Goal: Task Accomplishment & Management: Use online tool/utility

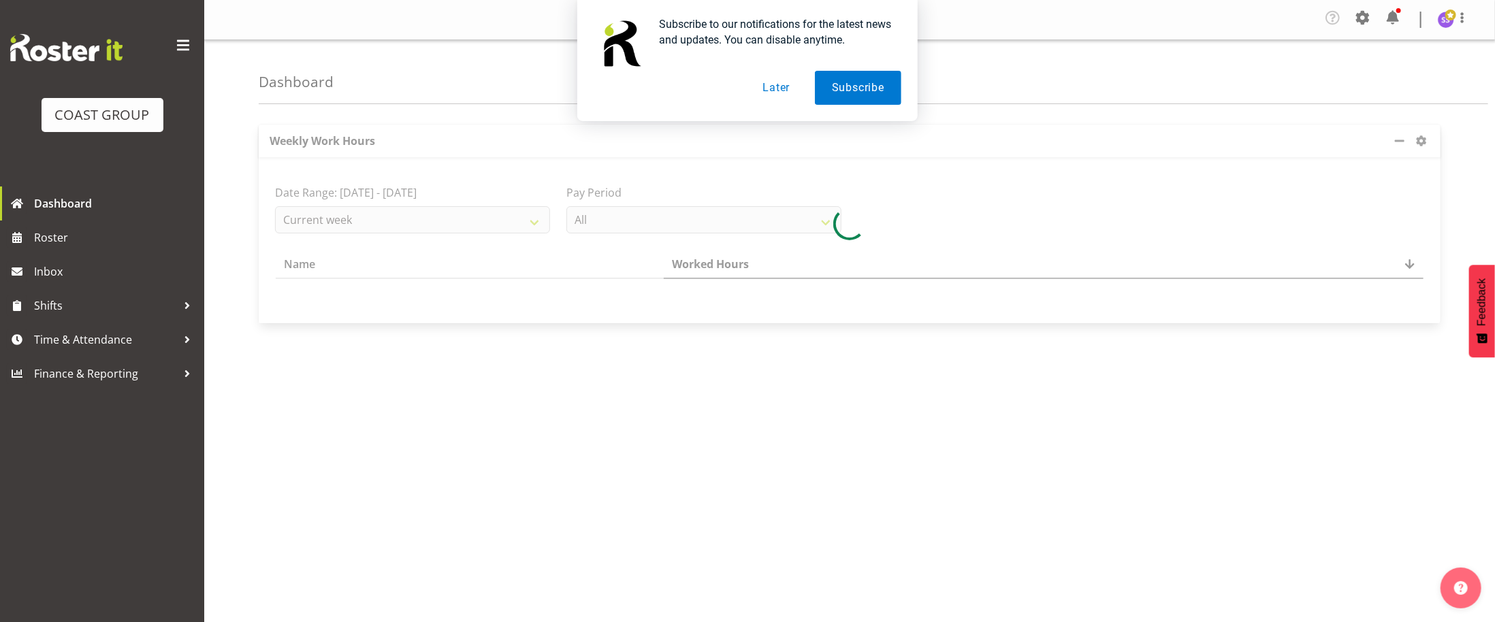
click at [772, 89] on button "Later" at bounding box center [776, 88] width 61 height 34
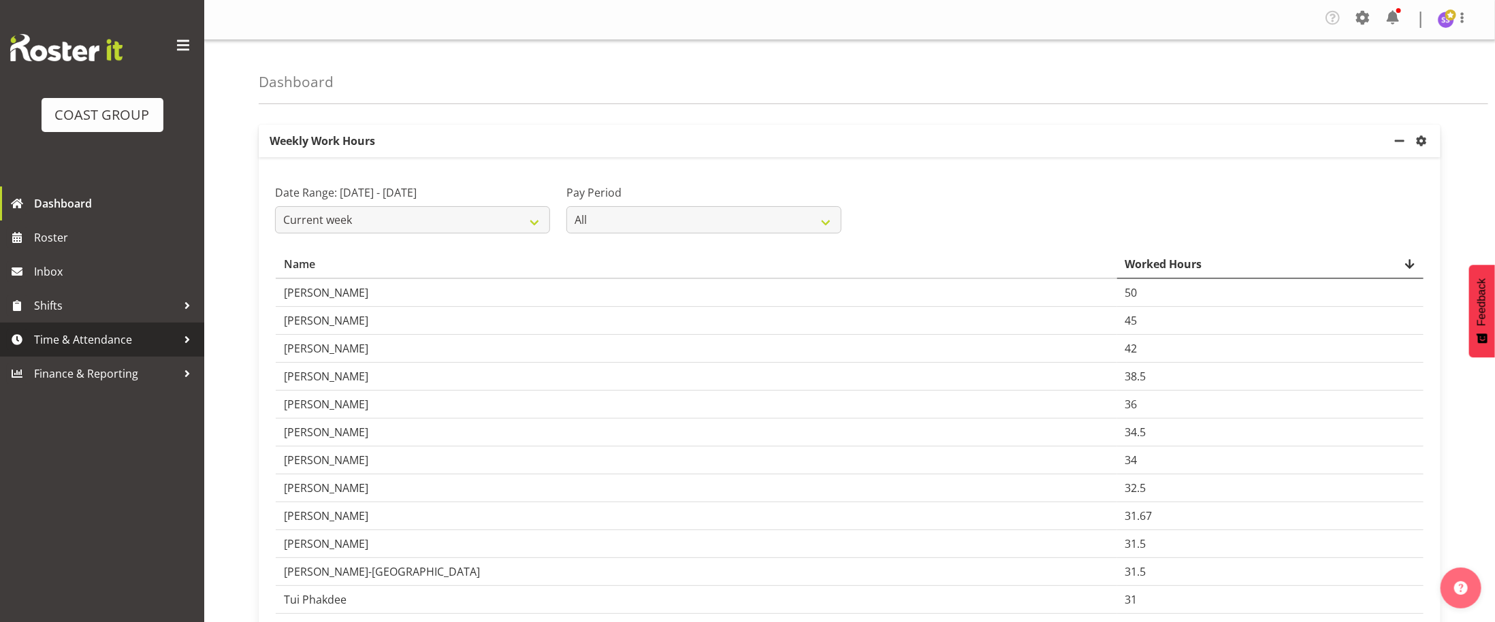
click at [114, 345] on span "Time & Attendance" at bounding box center [105, 340] width 143 height 20
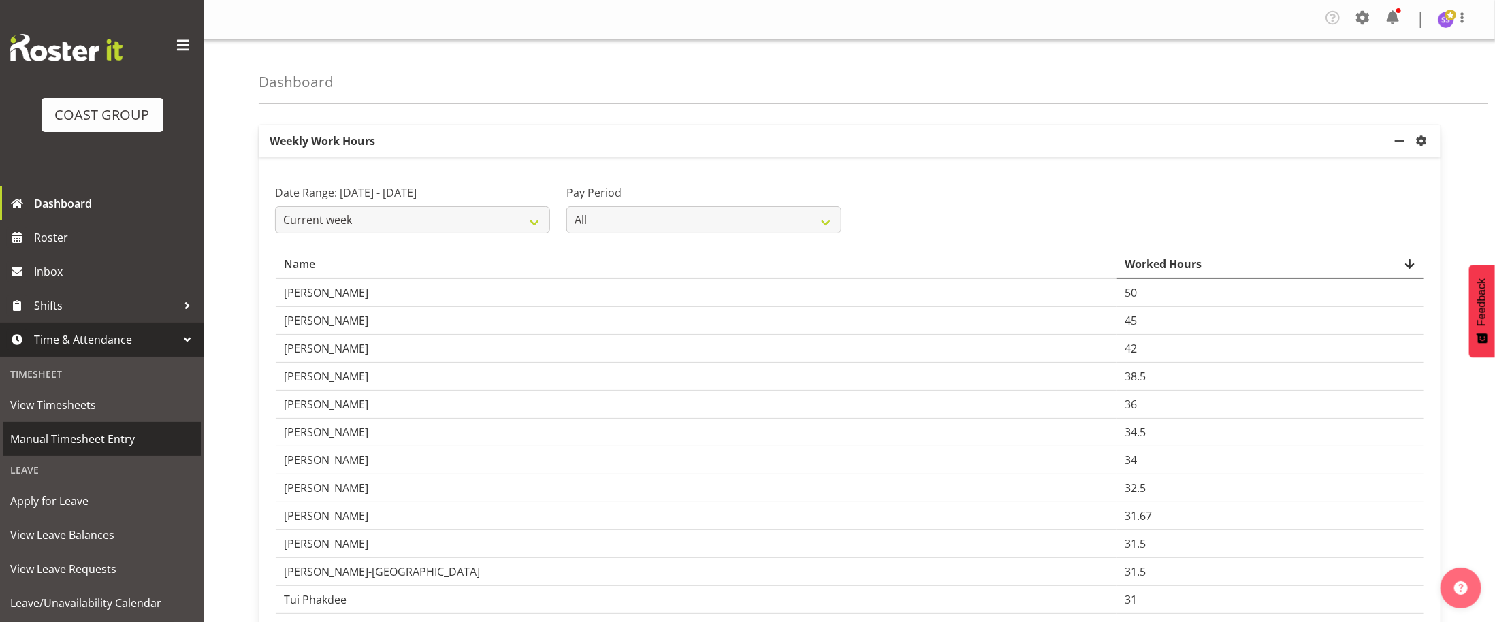
click at [121, 439] on span "Manual Timesheet Entry" at bounding box center [102, 439] width 184 height 20
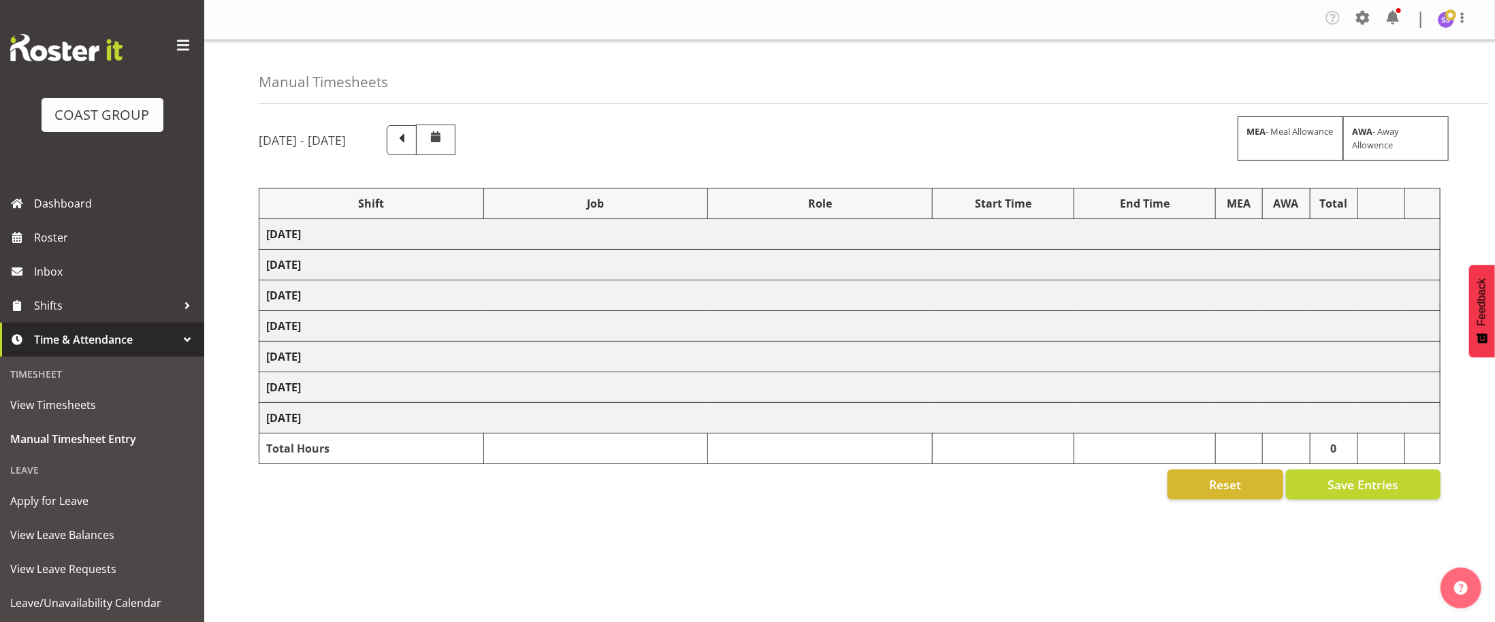
select select "1352"
select select "69"
select select "1352"
select select "69"
select select "1352"
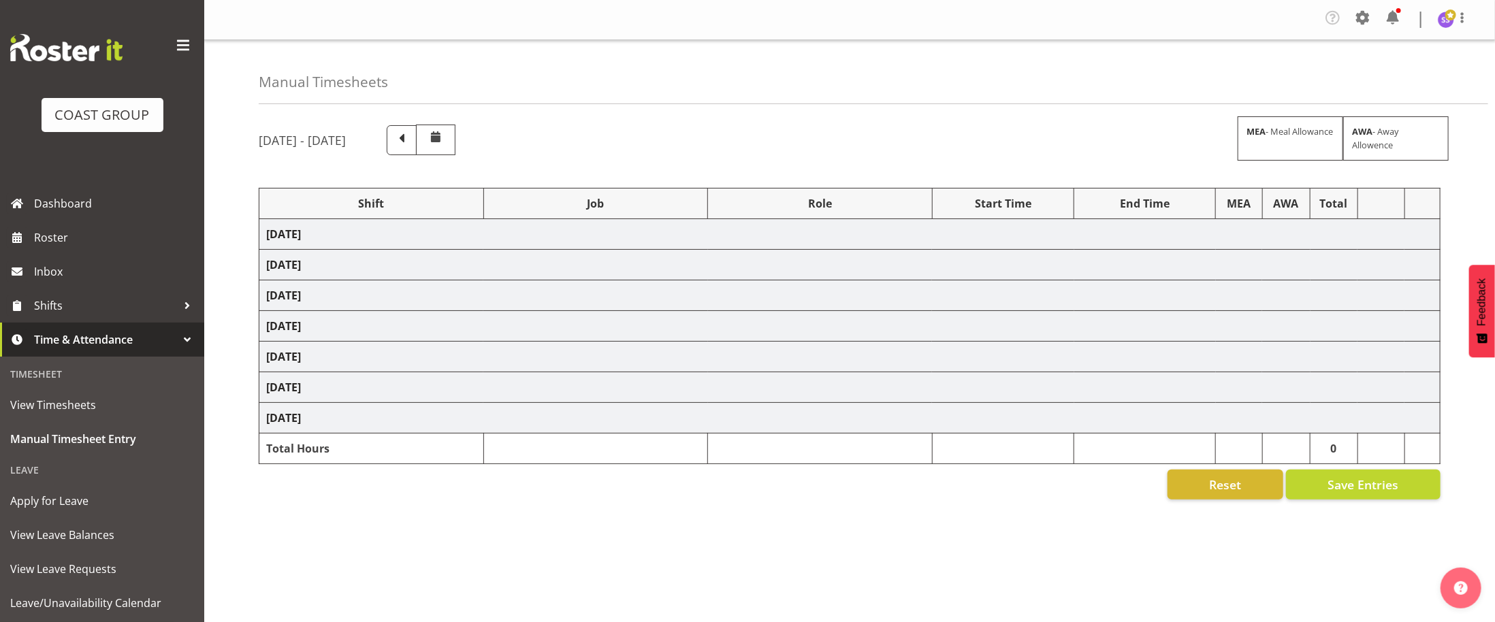
select select "69"
select select "1352"
select select "69"
select select "1352"
select select "69"
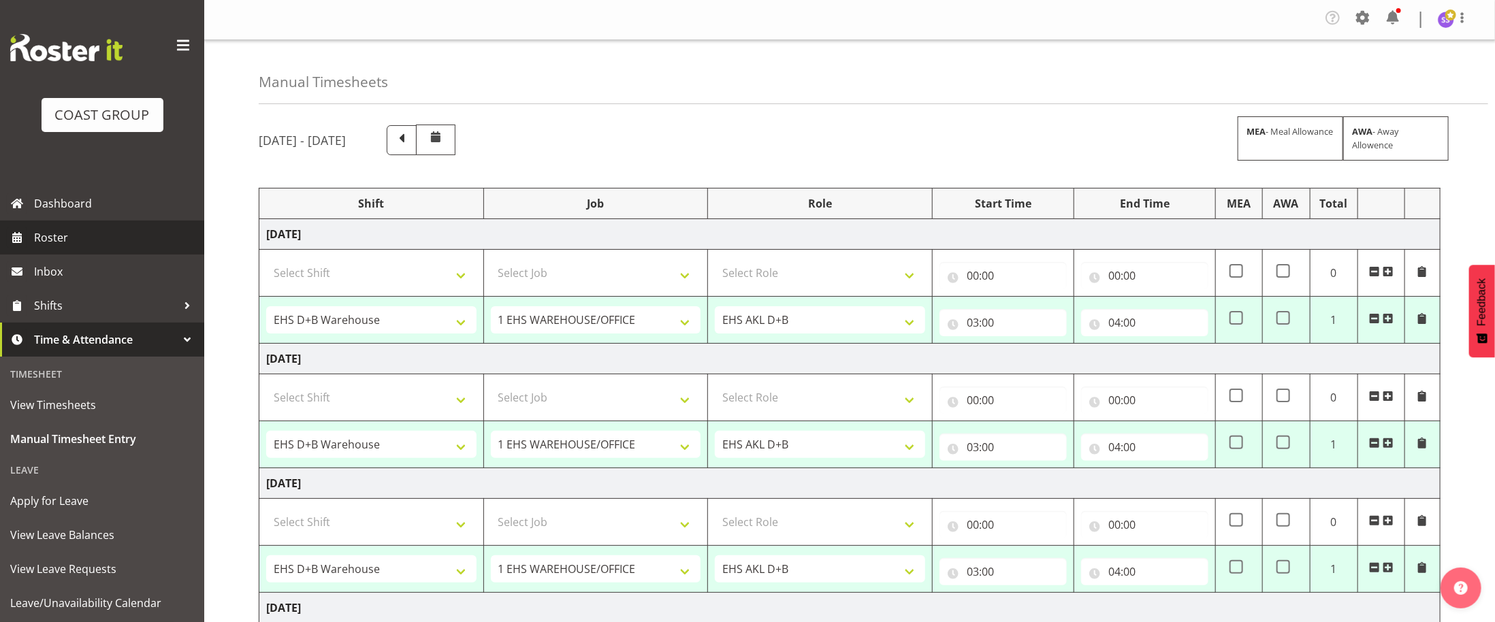
click at [69, 236] on span "Roster" at bounding box center [115, 237] width 163 height 20
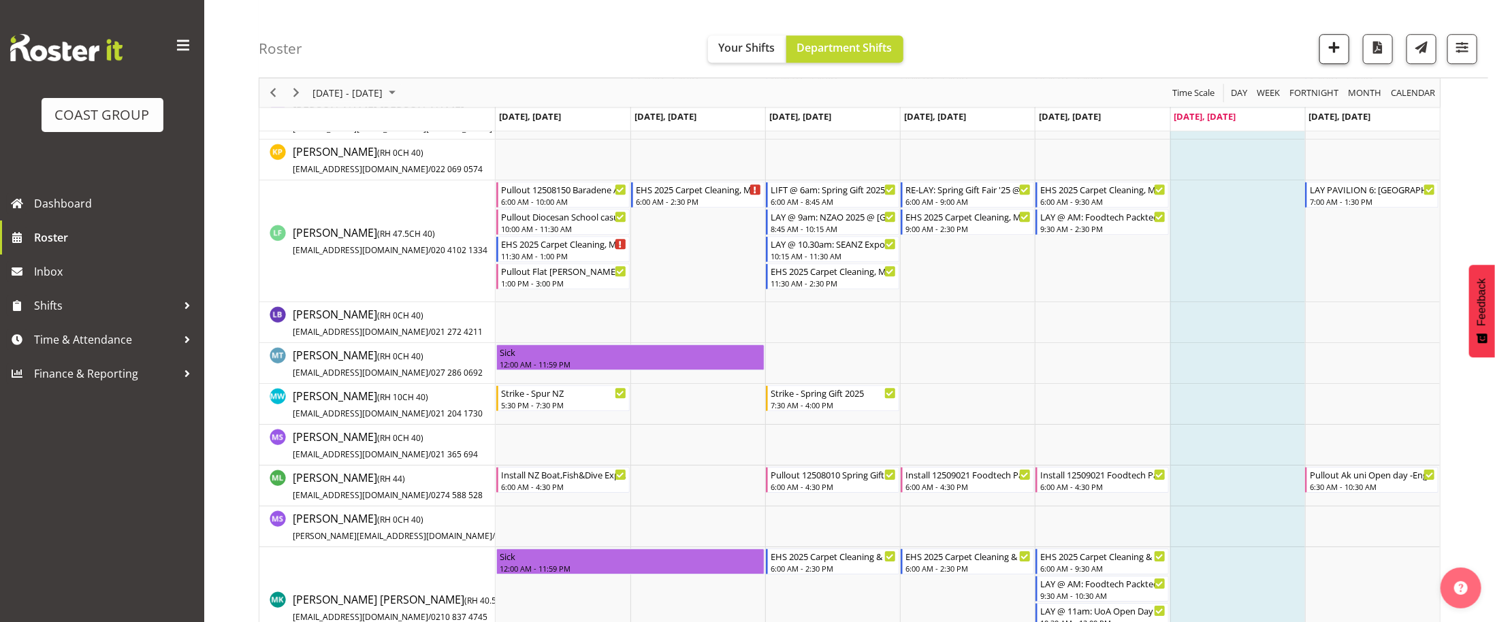
scroll to position [2574, 0]
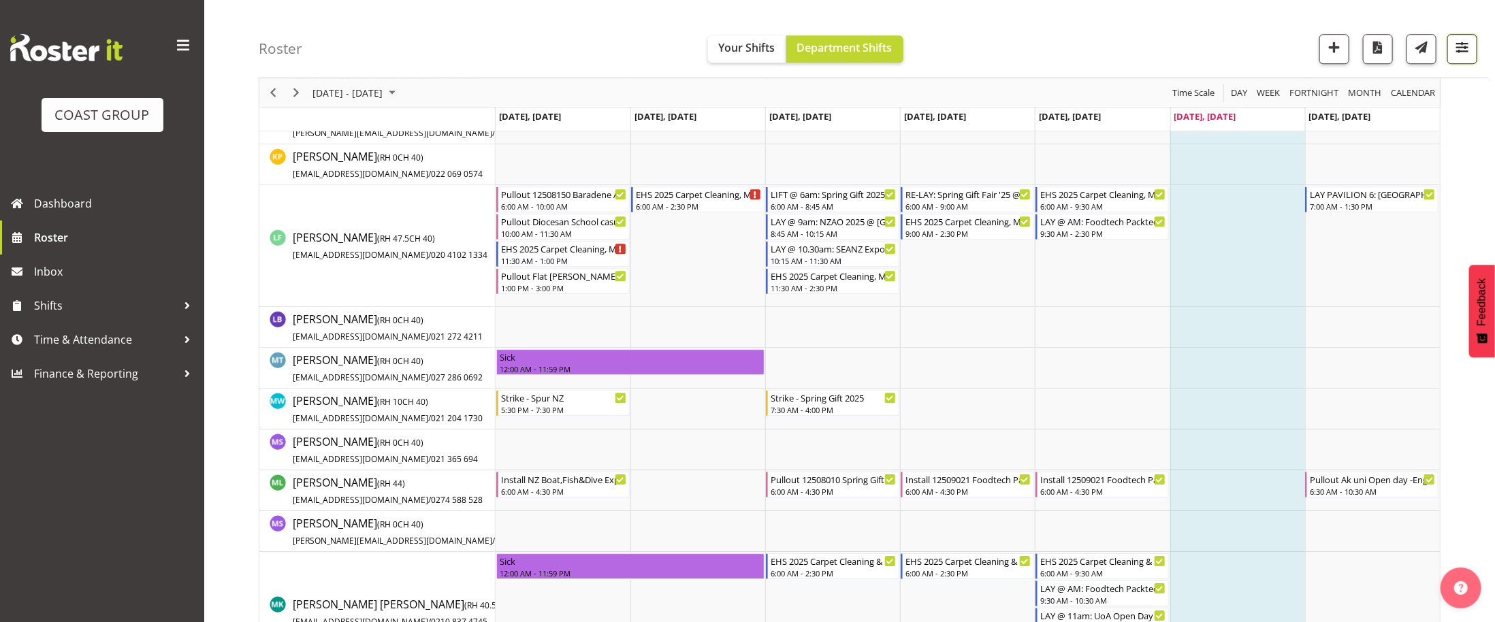
click at [1467, 59] on button "button" at bounding box center [1463, 49] width 30 height 30
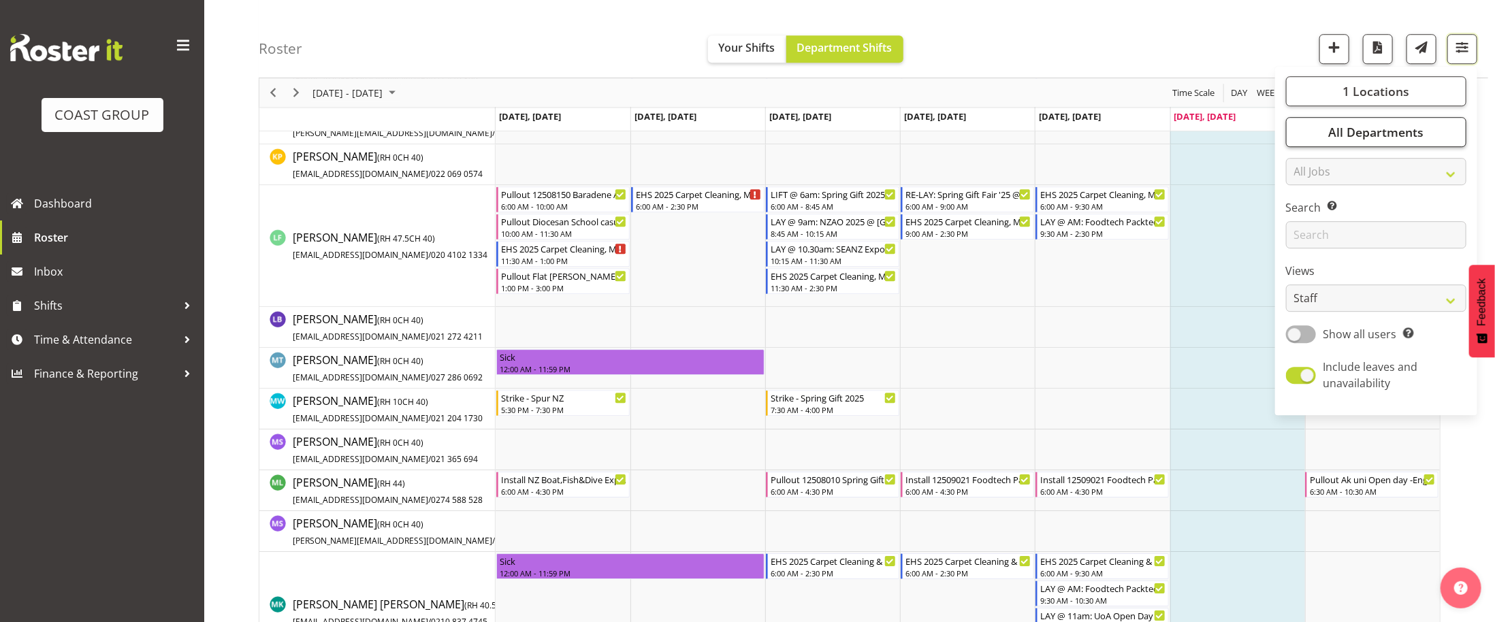
scroll to position [2572, 0]
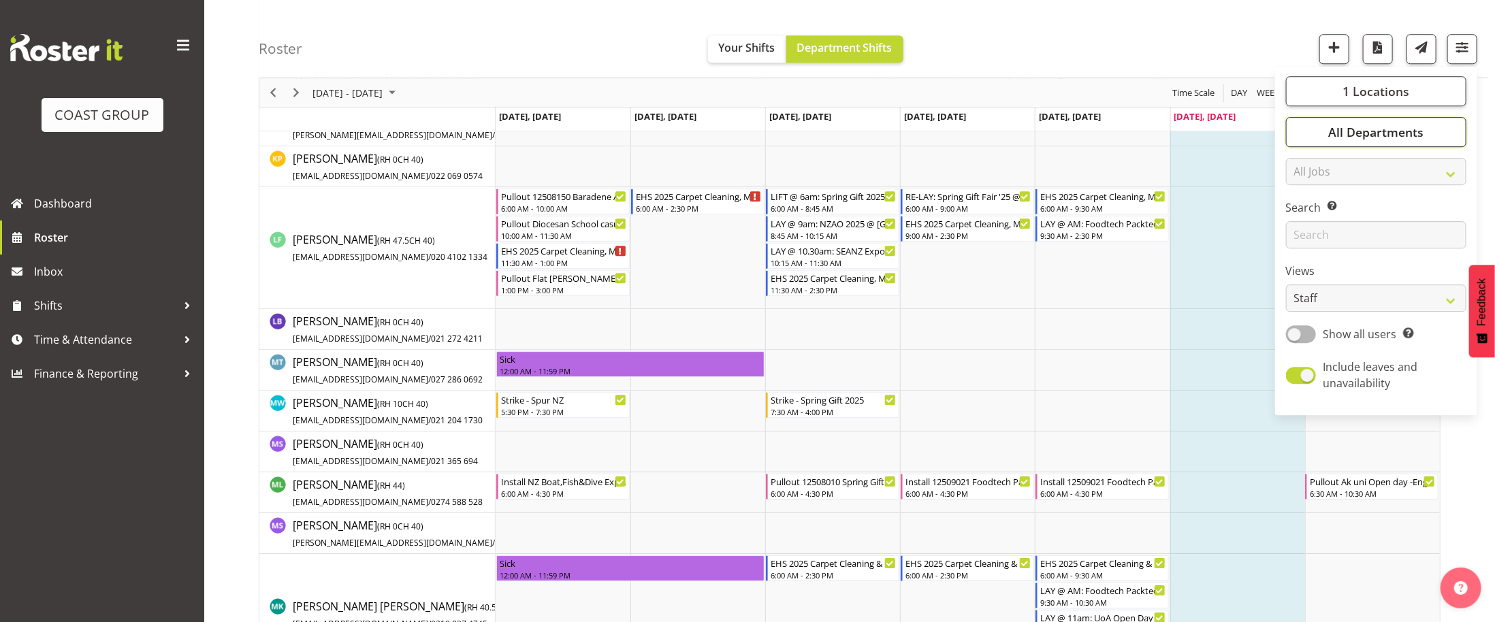
click at [1369, 129] on span "All Departments" at bounding box center [1376, 132] width 95 height 16
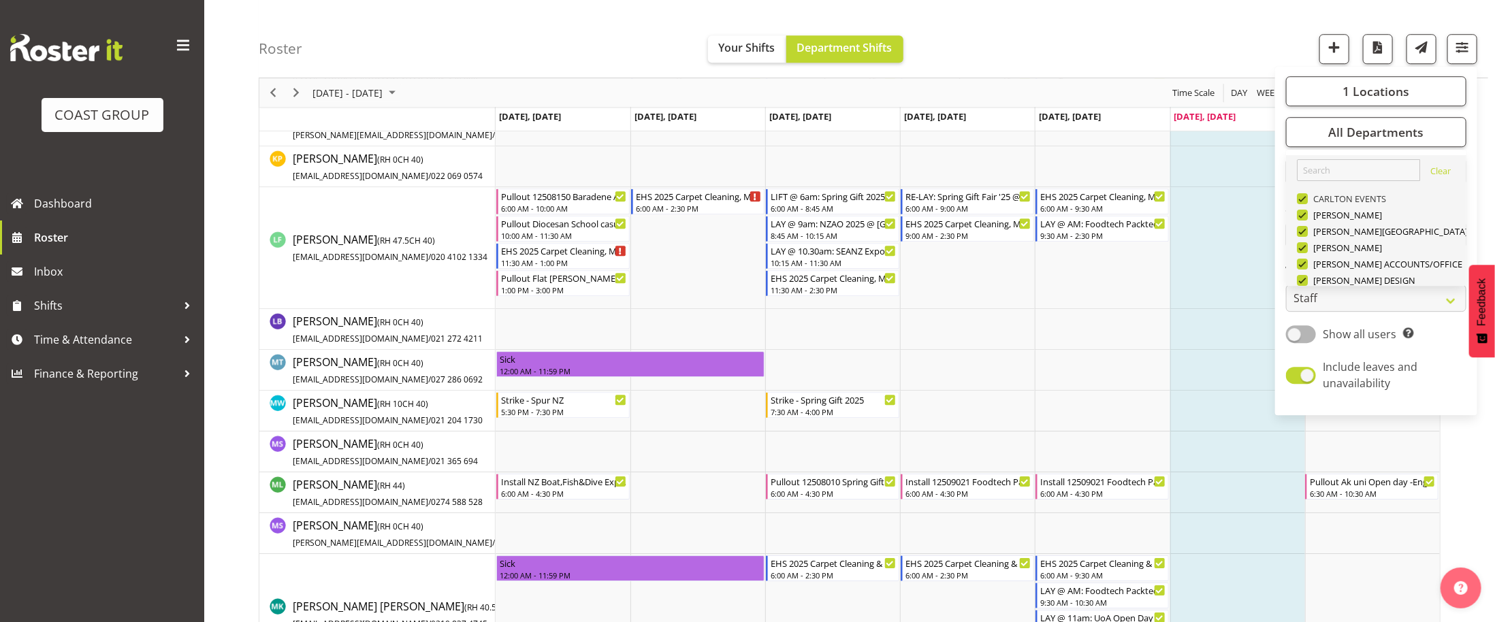
click at [1299, 199] on span at bounding box center [1302, 198] width 11 height 11
click at [1299, 199] on input "CARLTON EVENTS" at bounding box center [1301, 199] width 9 height 9
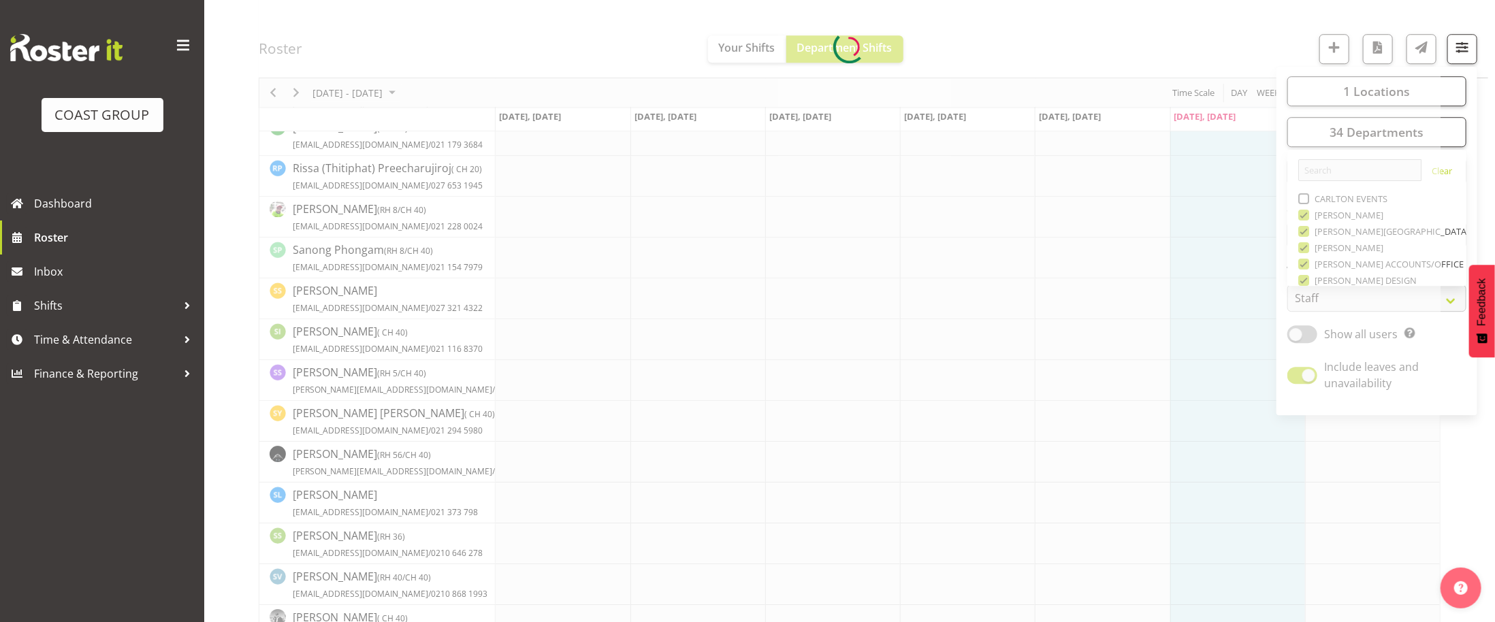
click at [1304, 215] on div "[DATE] - [DATE] [DATE] Day Week Fortnight Month calendar Month Agenda Time Scal…" at bounding box center [850, 46] width 1182 height 4959
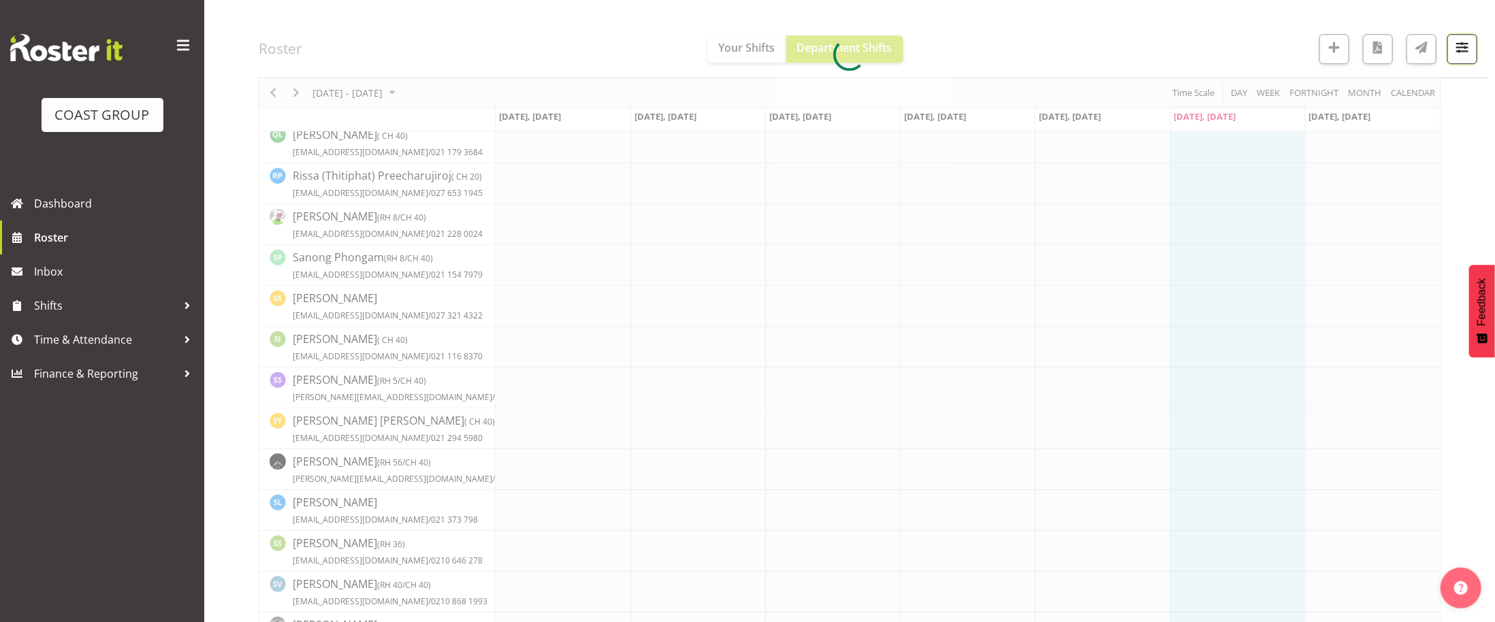
click at [1461, 59] on span "button" at bounding box center [1463, 52] width 5 height 16
click at [1330, 140] on div at bounding box center [850, 56] width 1182 height 4959
click at [1457, 54] on span "button" at bounding box center [1463, 47] width 18 height 18
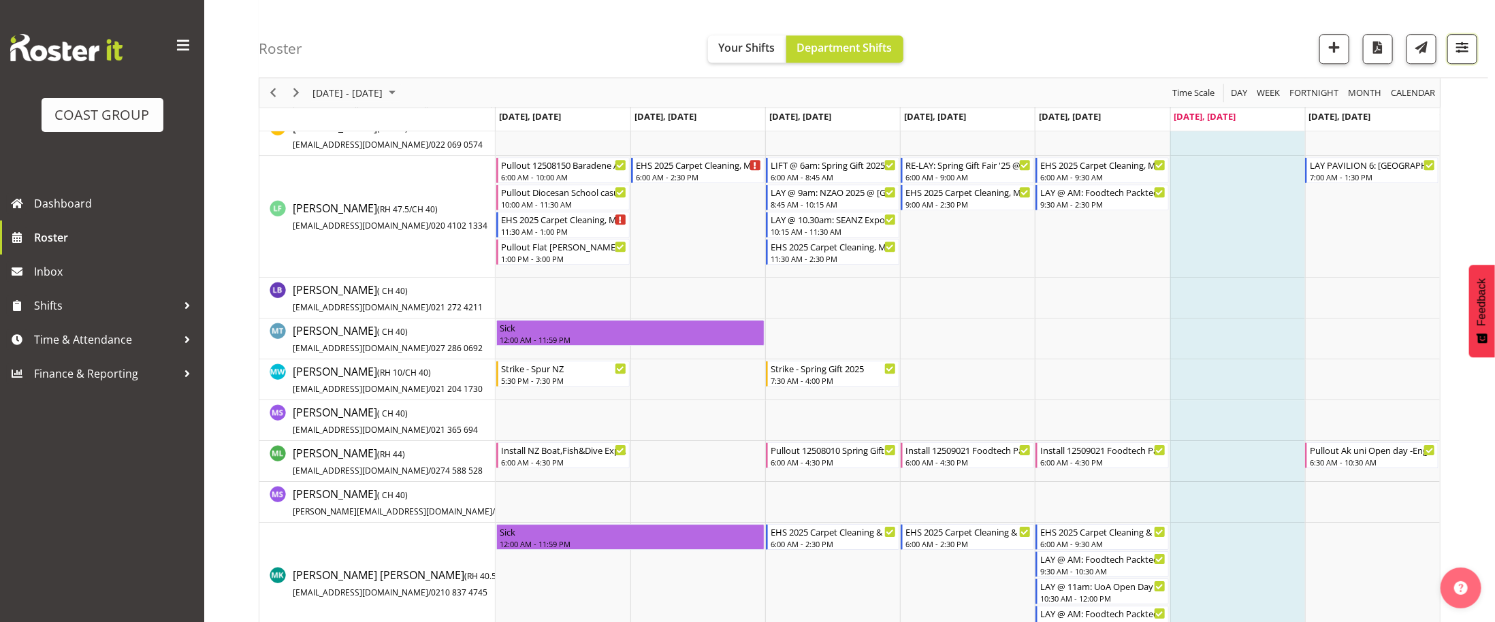
scroll to position [3884, 0]
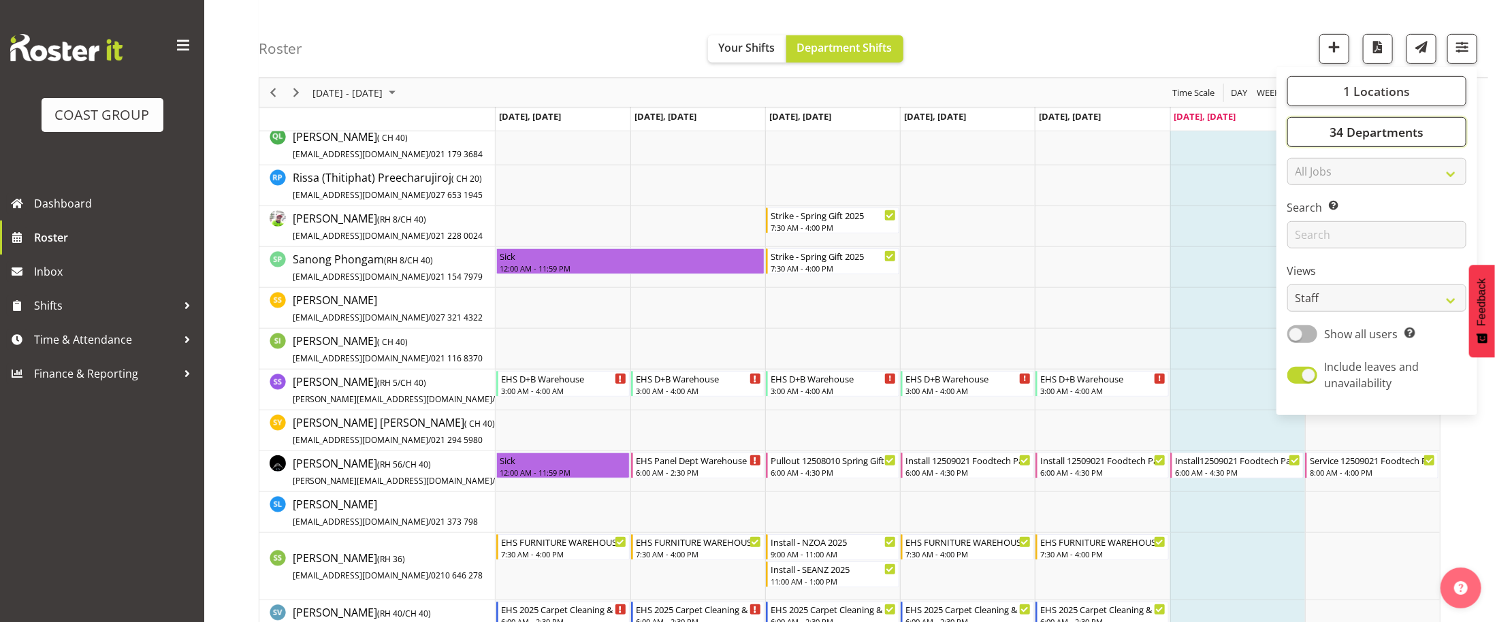
click at [1334, 131] on span "34 Departments" at bounding box center [1377, 132] width 94 height 16
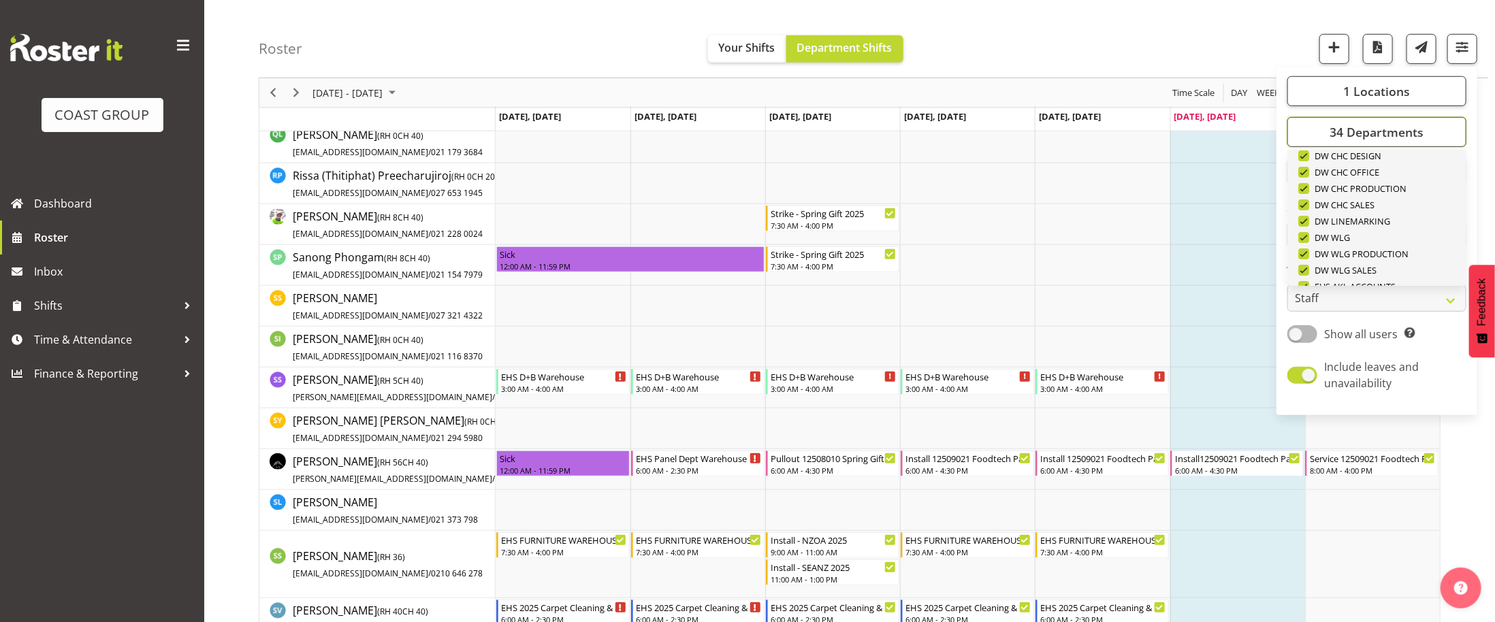
scroll to position [0, 0]
click at [1297, 198] on link "Clear CARLTON EVENTS [PERSON_NAME] [PERSON_NAME][GEOGRAPHIC_DATA] [PERSON_NAME]…" at bounding box center [1377, 479] width 179 height 648
click at [1299, 196] on span at bounding box center [1304, 198] width 11 height 11
click at [1299, 196] on input "CARLTON EVENTS" at bounding box center [1303, 199] width 9 height 9
checkbox input "true"
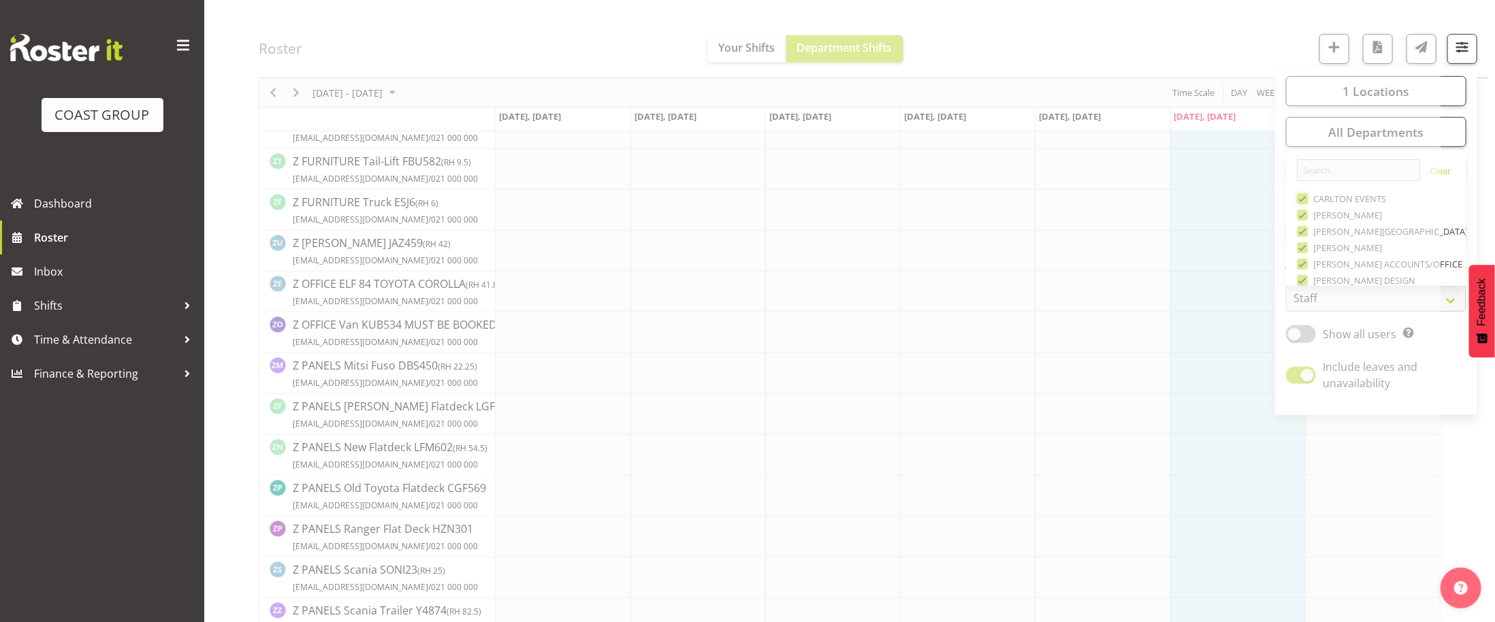
scroll to position [3884, 0]
click at [1465, 45] on span "button" at bounding box center [1463, 47] width 18 height 18
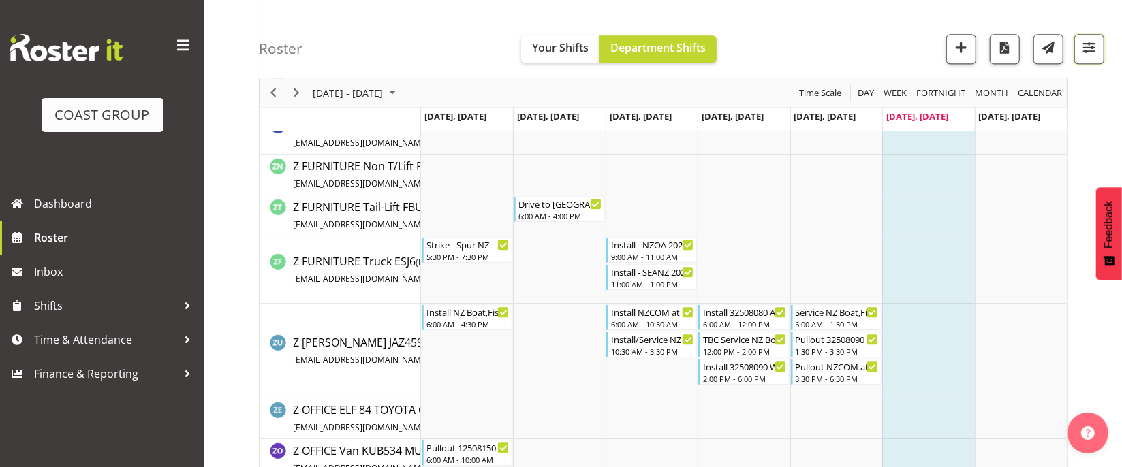
scroll to position [5567, 0]
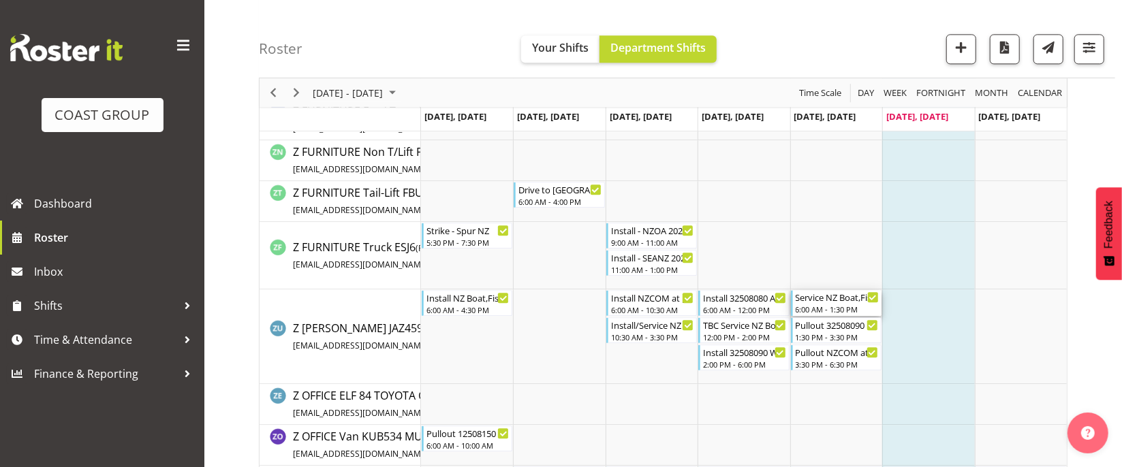
click at [831, 310] on div "6:00 AM - 1:30 PM" at bounding box center [836, 309] width 83 height 11
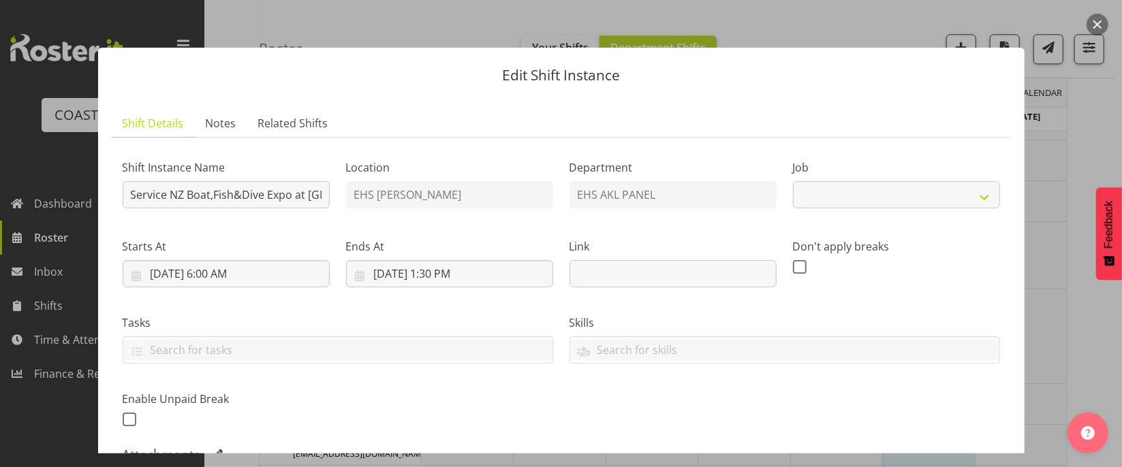
select select "9138"
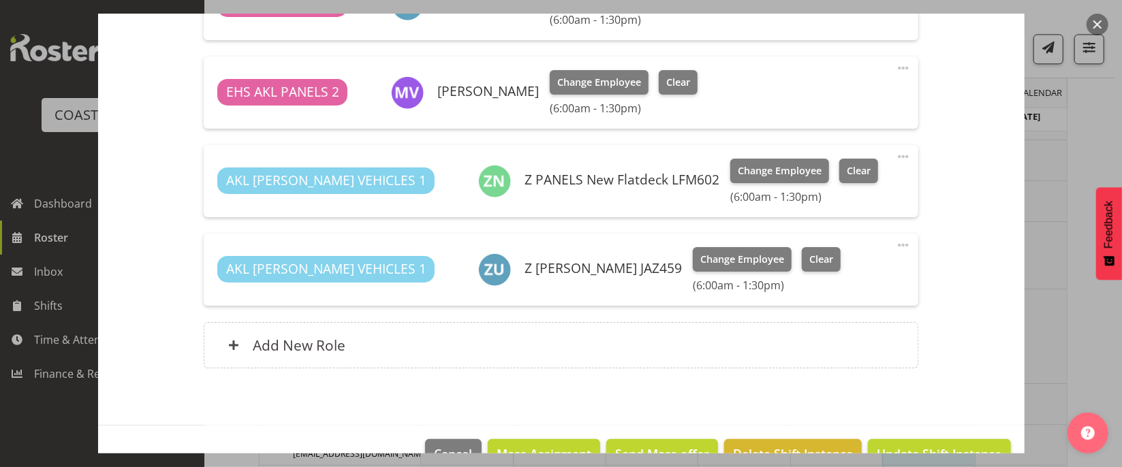
scroll to position [611, 0]
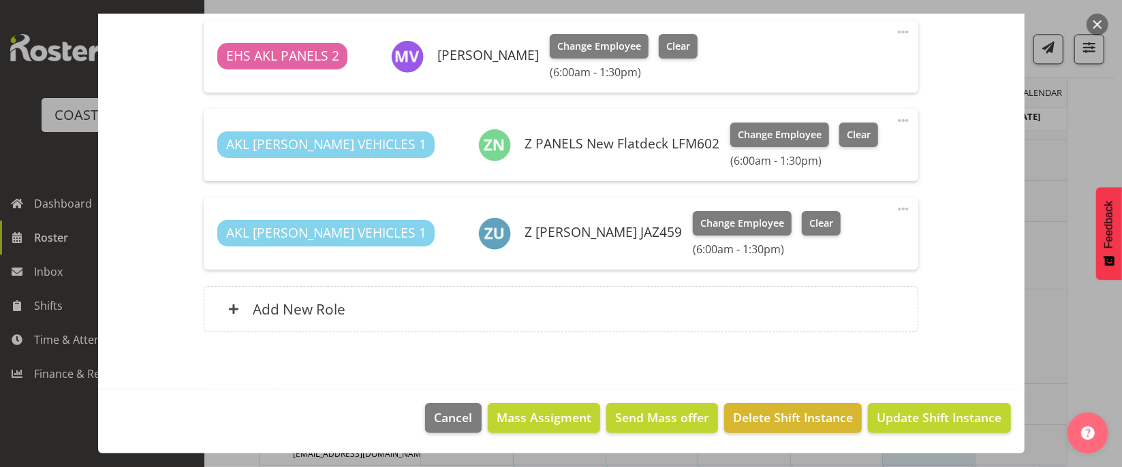
click at [1102, 27] on button "button" at bounding box center [1097, 25] width 22 height 22
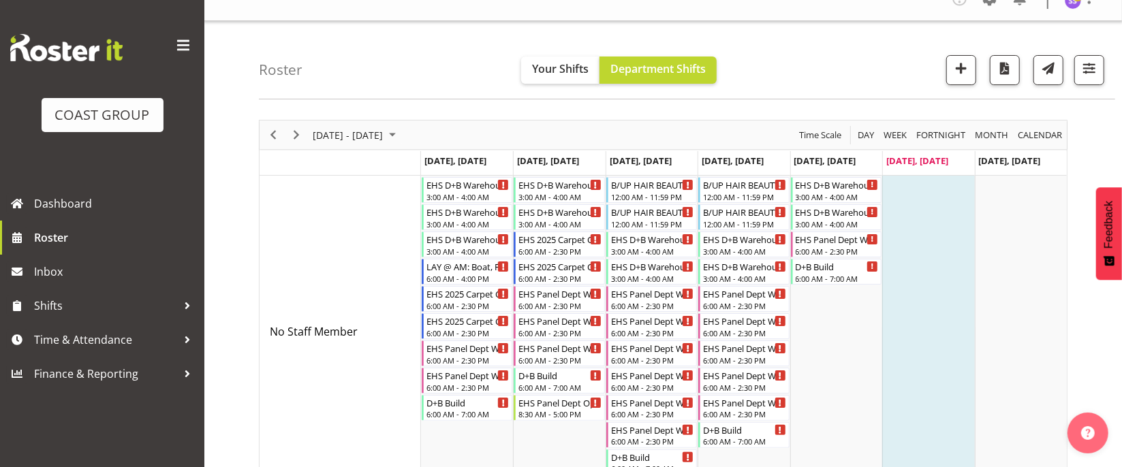
scroll to position [0, 0]
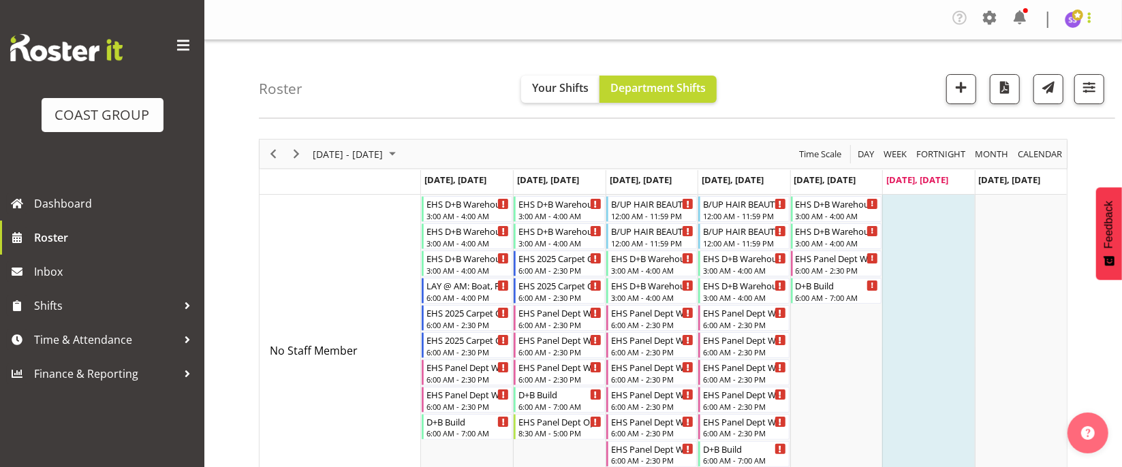
click at [1092, 24] on span at bounding box center [1089, 18] width 16 height 16
click at [1025, 85] on link "Log Out" at bounding box center [1031, 75] width 131 height 25
